Goal: Task Accomplishment & Management: Manage account settings

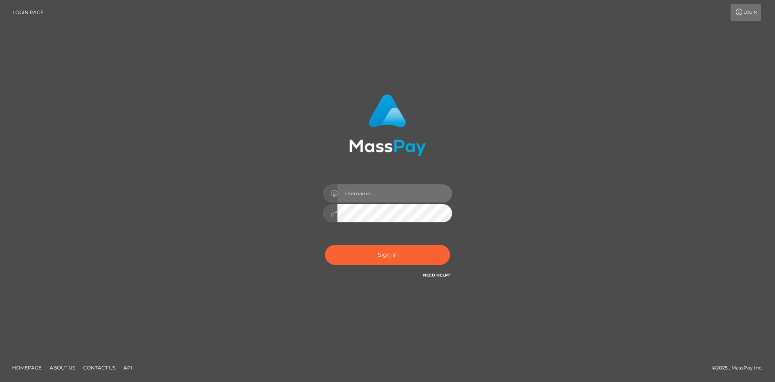
click at [398, 198] on input "text" at bounding box center [395, 193] width 115 height 18
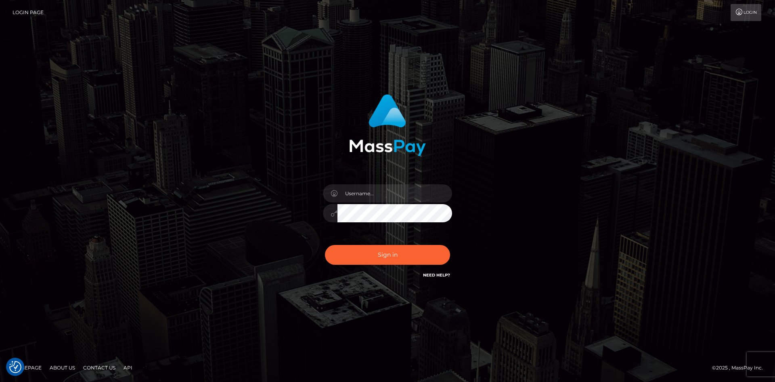
click at [307, 165] on div "Sign in" at bounding box center [388, 186] width 212 height 197
click at [378, 196] on input "text" at bounding box center [395, 193] width 115 height 18
type input "faisal_uplift"
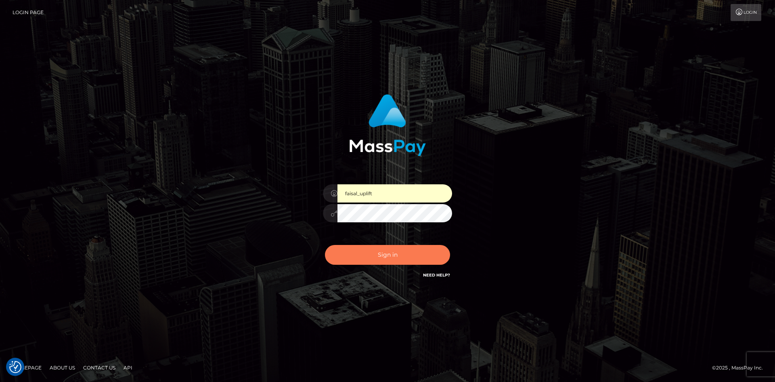
click at [397, 252] on button "Sign in" at bounding box center [387, 255] width 125 height 20
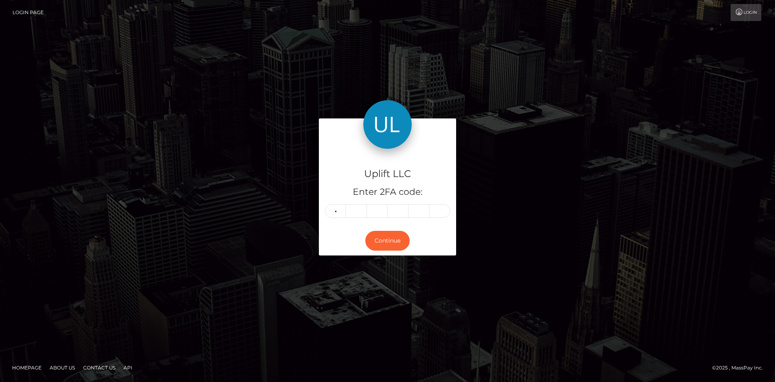
type input "4"
type input "0"
type input "9"
type input "4"
type input "6"
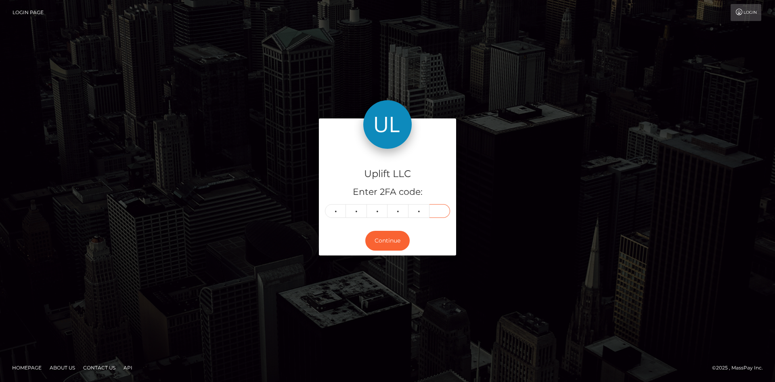
type input "7"
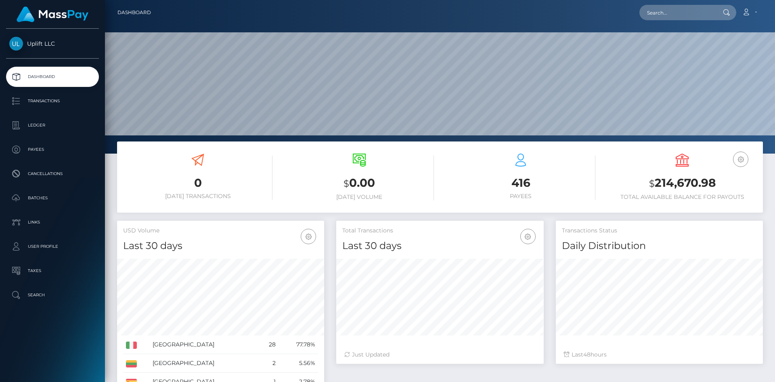
scroll to position [143, 208]
click at [55, 252] on p "User Profile" at bounding box center [52, 246] width 86 height 12
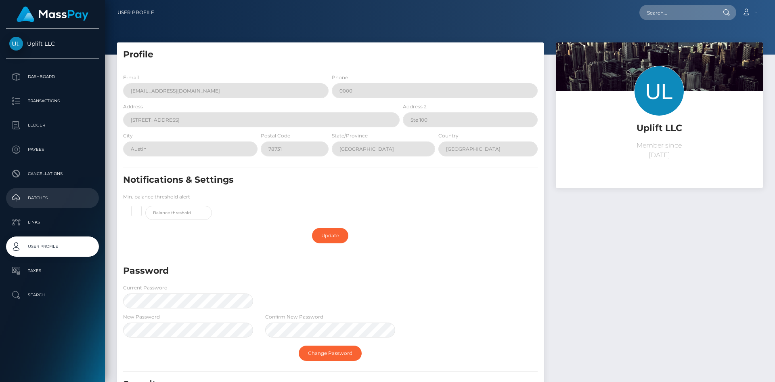
click at [46, 198] on p "Batches" at bounding box center [52, 198] width 86 height 12
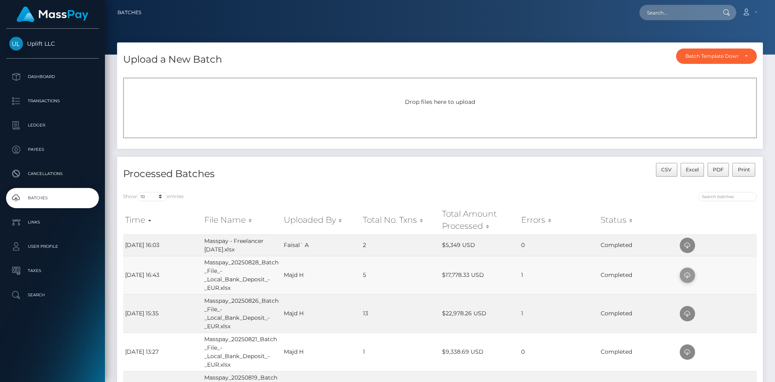
click at [689, 276] on icon at bounding box center [688, 275] width 10 height 10
